Goal: Task Accomplishment & Management: Use online tool/utility

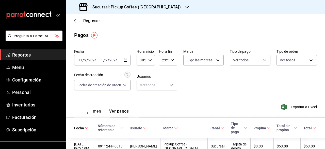
click at [125, 58] on icon "button" at bounding box center [126, 60] width 4 height 4
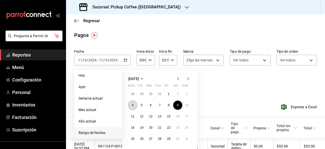
click at [134, 105] on abbr "4" at bounding box center [133, 105] width 2 height 4
click at [188, 105] on abbr "10" at bounding box center [186, 105] width 3 height 4
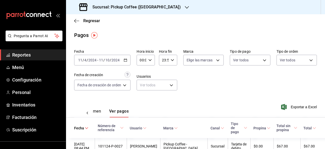
click at [98, 111] on button "Ver resumen" at bounding box center [90, 113] width 24 height 9
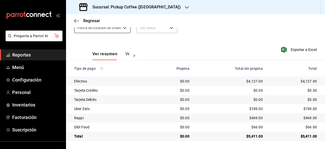
scroll to position [6, 0]
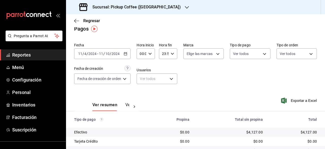
click at [127, 52] on icon "button" at bounding box center [126, 54] width 4 height 4
click at [240, 86] on div "Fecha [DATE] [DATE] - [DATE] [DATE] Hora inicio 00:00 Hora inicio Hora fin 23:5…" at bounding box center [195, 65] width 243 height 49
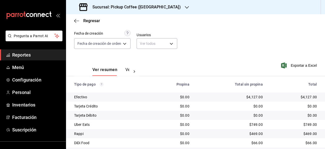
scroll to position [57, 0]
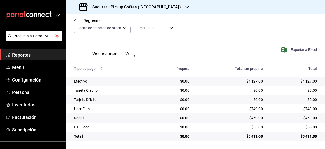
click at [298, 50] on span "Exportar a Excel" at bounding box center [299, 50] width 35 height 6
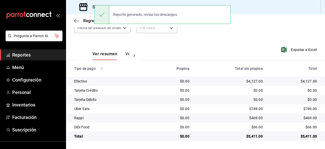
click at [250, 32] on div "Fecha [DATE] [DATE] - [DATE] [DATE] Hora inicio 00:00 Hora inicio Hora fin 23:5…" at bounding box center [195, 14] width 243 height 49
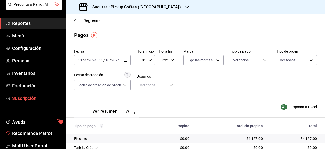
scroll to position [43, 0]
